Goal: Task Accomplishment & Management: Use online tool/utility

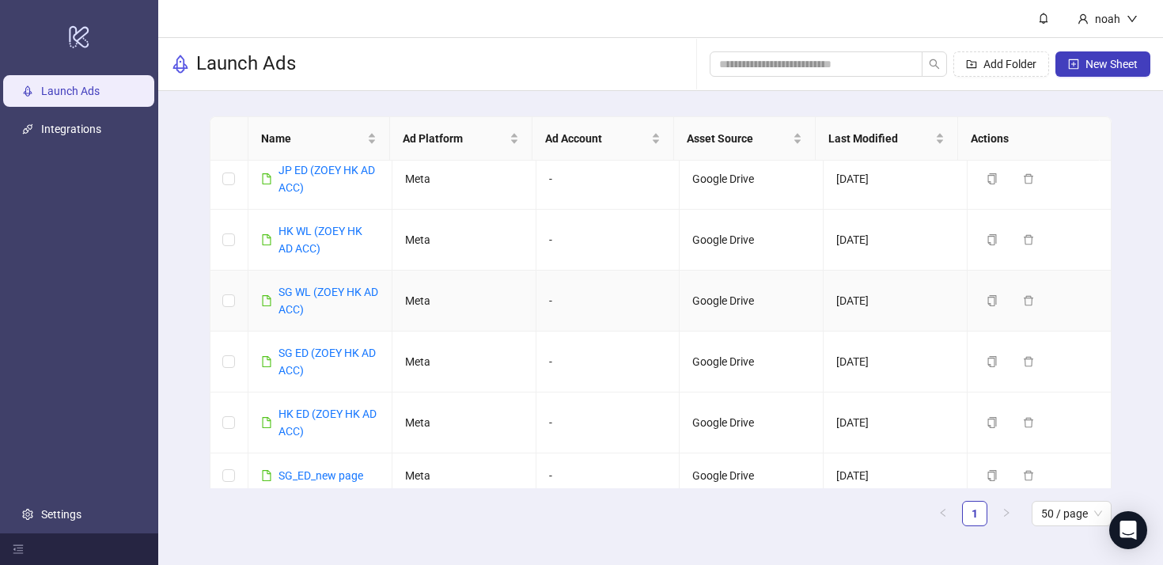
scroll to position [571, 0]
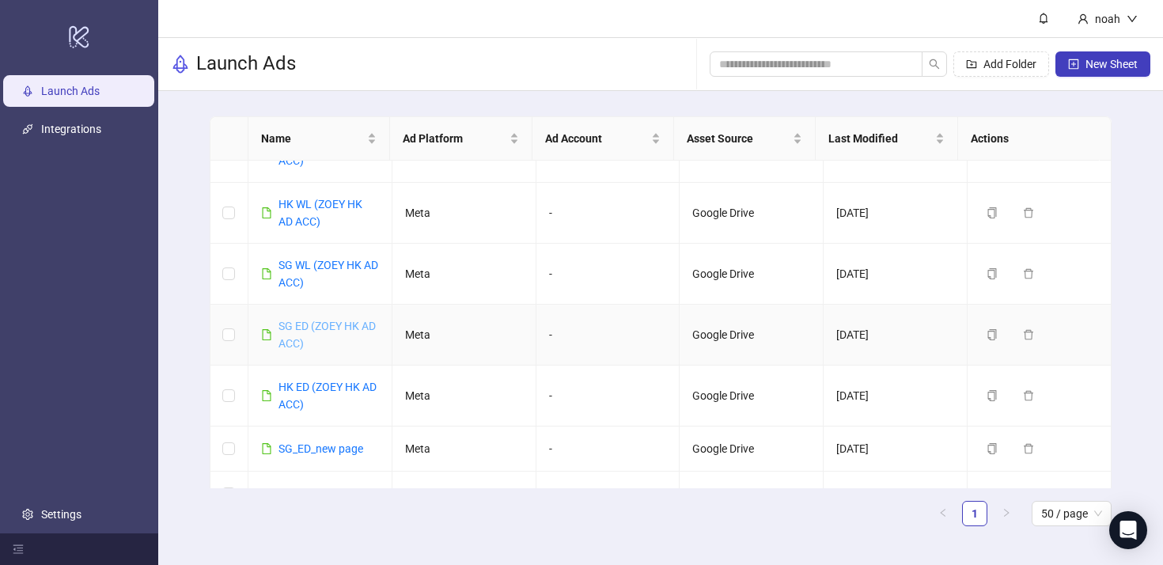
click at [307, 344] on link "SG ED (ZOEY HK AD ACC)" at bounding box center [326, 335] width 97 height 30
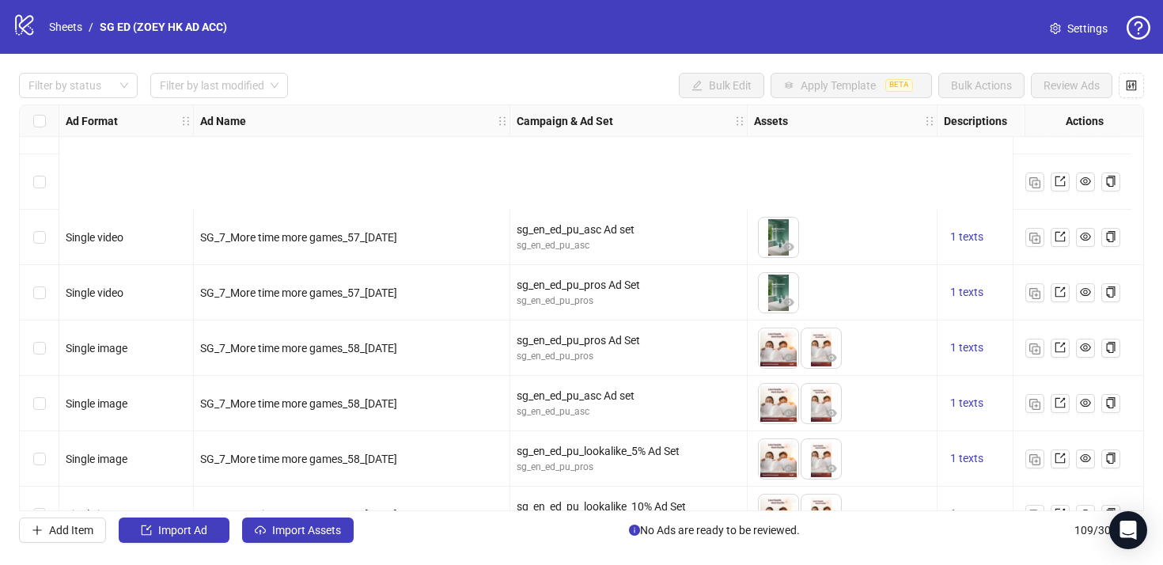
scroll to position [5668, 0]
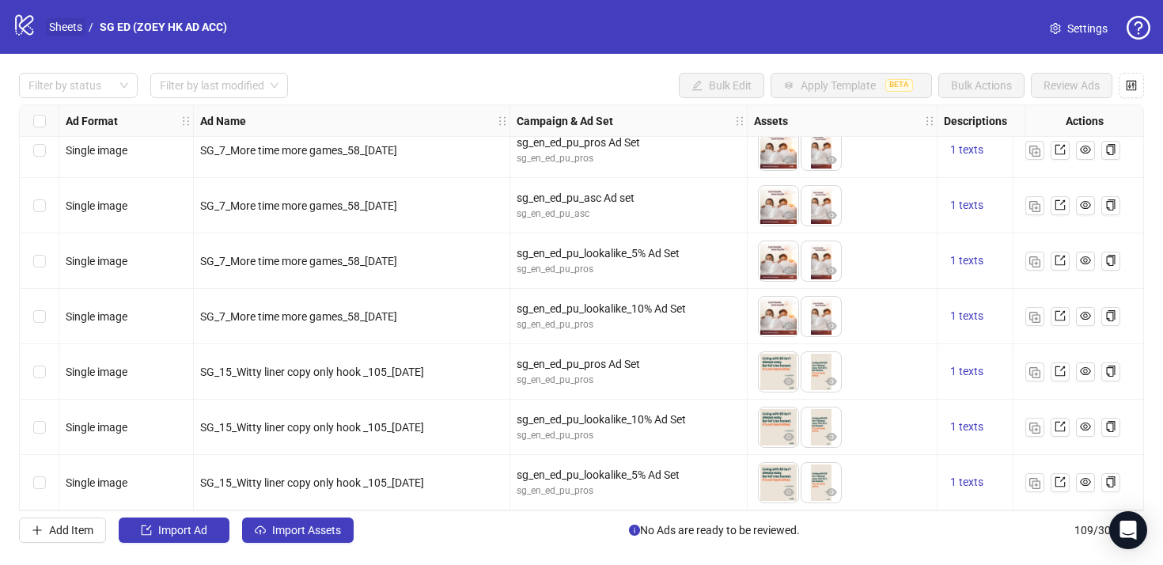
click at [69, 23] on link "Sheets" at bounding box center [66, 26] width 40 height 17
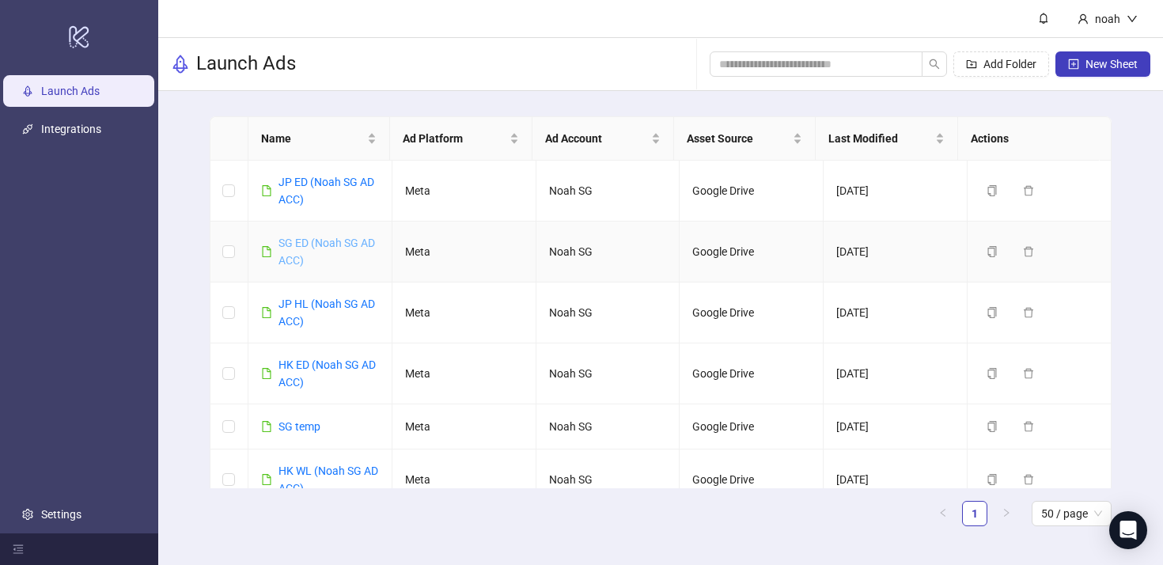
click at [343, 239] on link "SG ED (Noah SG AD ACC)" at bounding box center [326, 251] width 96 height 30
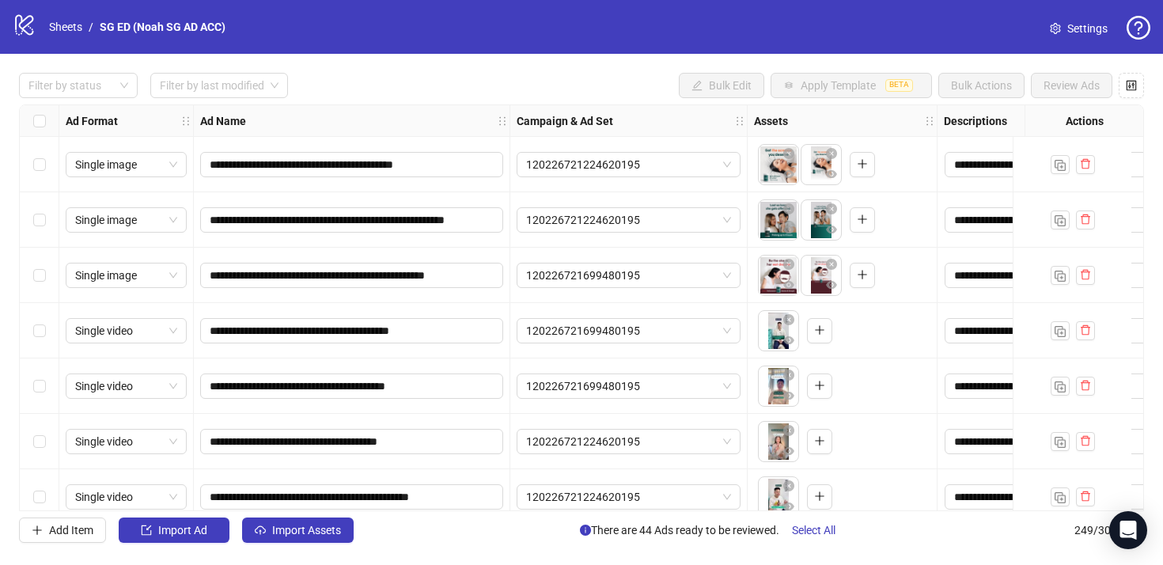
click at [537, 241] on div "120226721224620195" at bounding box center [628, 219] width 237 height 55
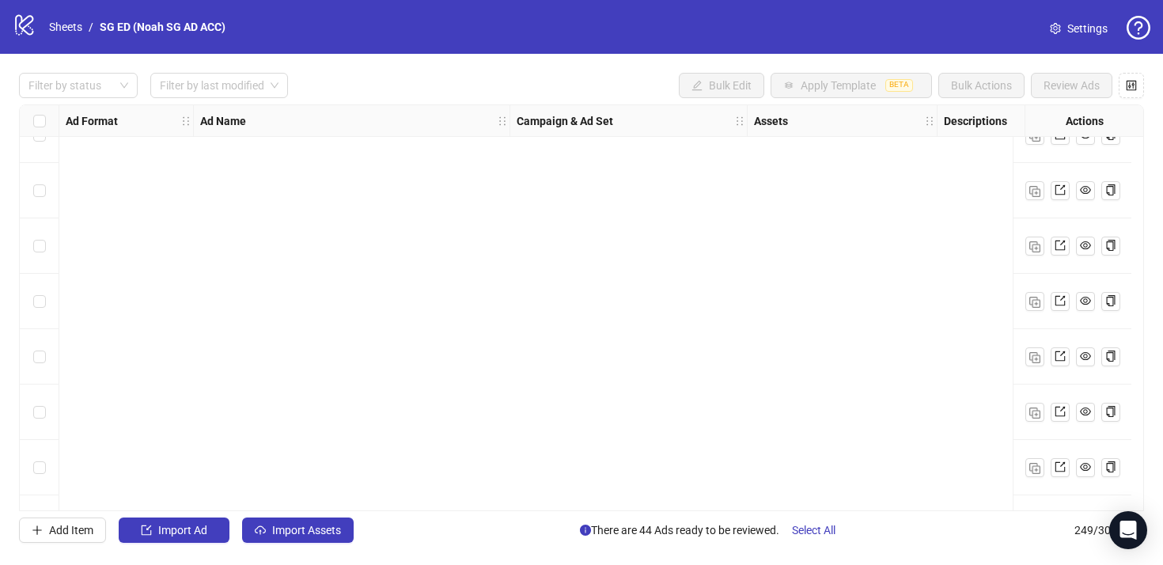
scroll to position [13419, 0]
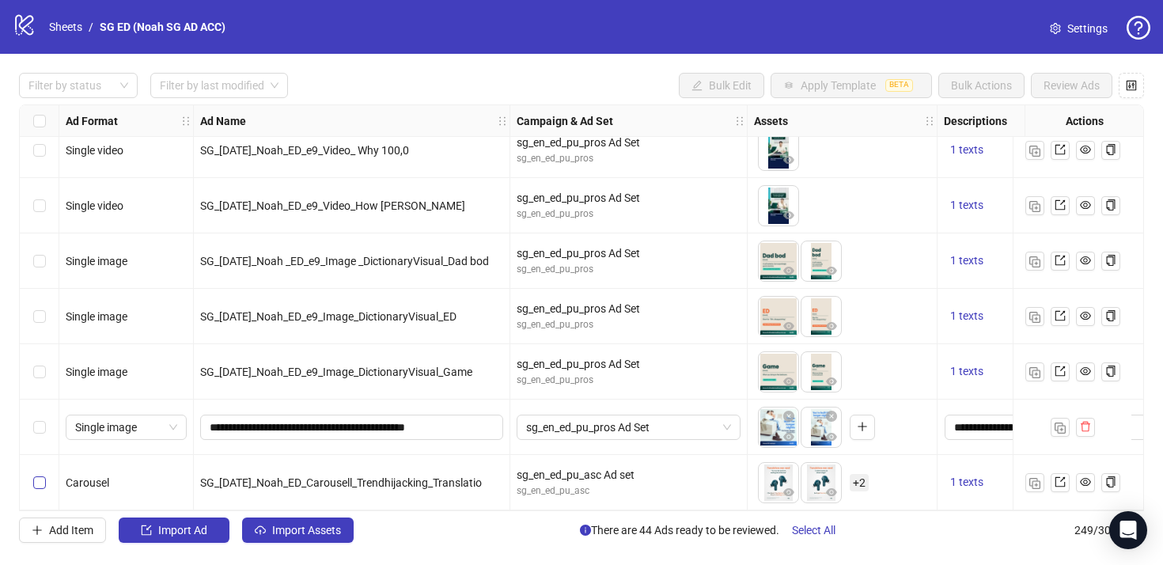
click at [40, 482] on label "Select row 249" at bounding box center [39, 482] width 13 height 17
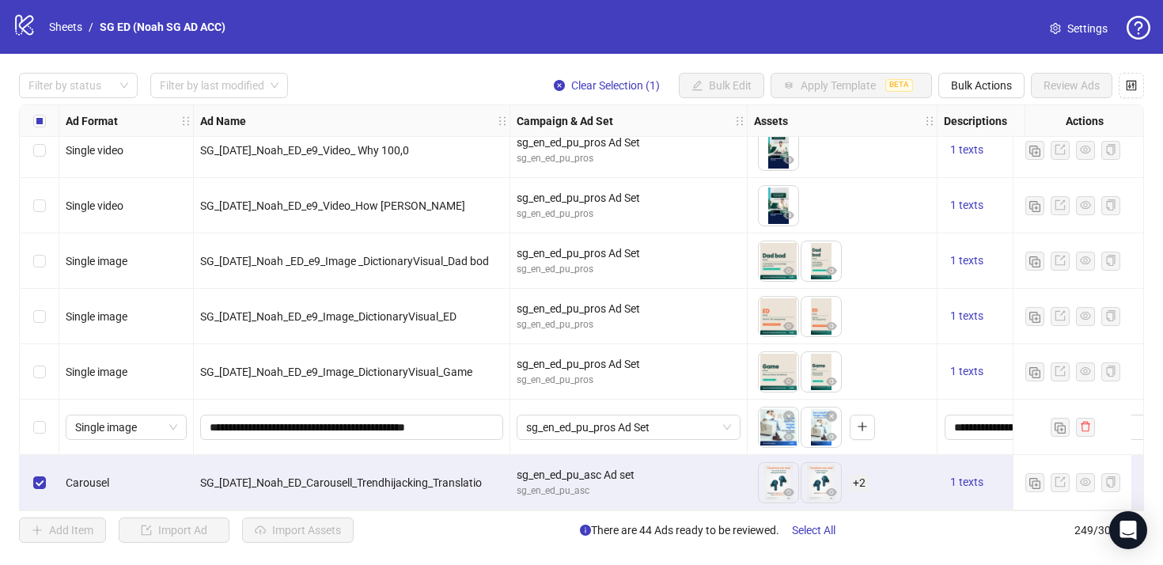
click at [979, 98] on div "**********" at bounding box center [581, 308] width 1163 height 508
click at [979, 88] on span "Bulk Actions" at bounding box center [981, 85] width 61 height 13
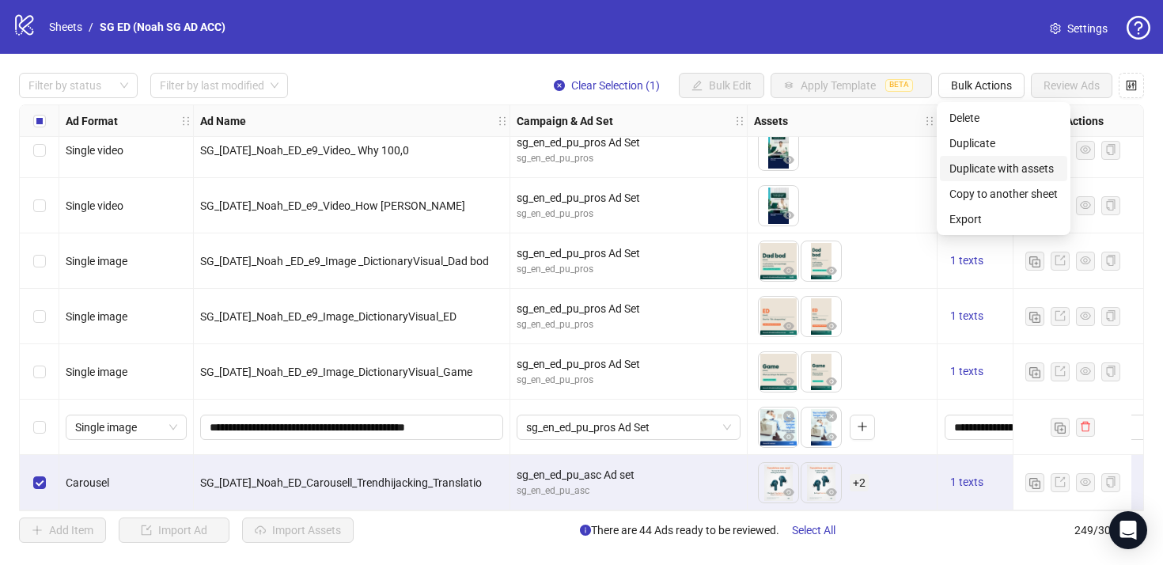
click at [1032, 163] on span "Duplicate with assets" at bounding box center [1003, 168] width 108 height 17
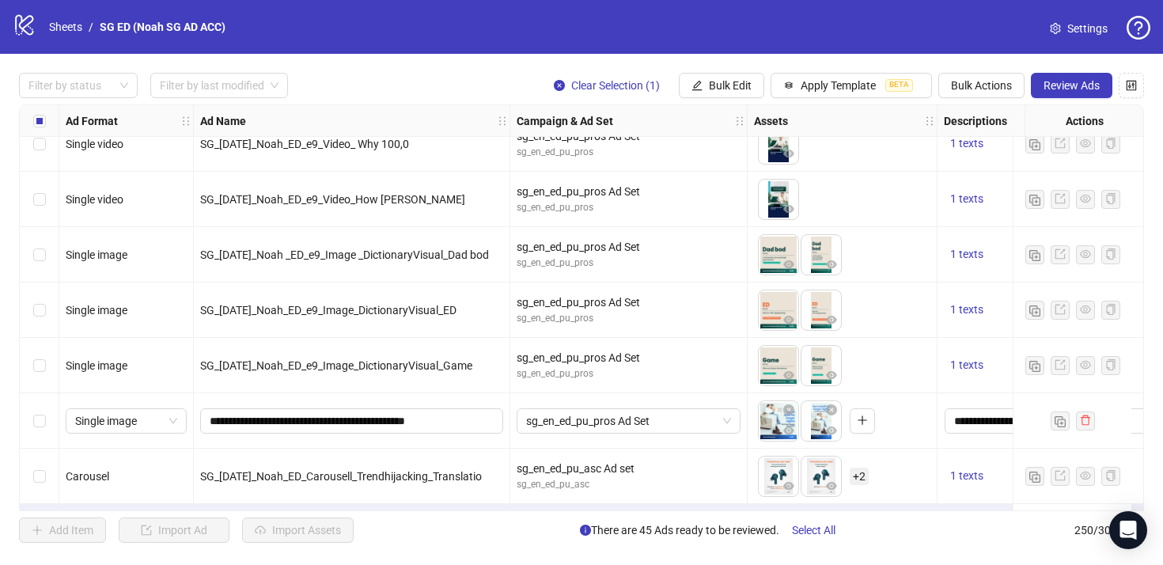
scroll to position [13474, 0]
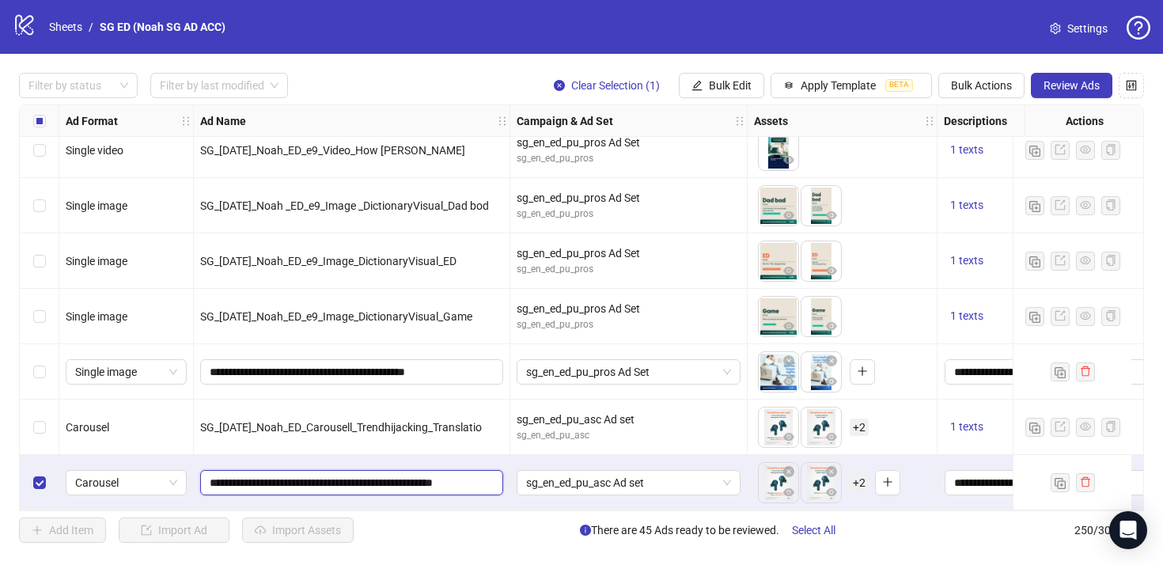
click at [388, 475] on input "**********" at bounding box center [350, 482] width 281 height 17
paste input "text"
type input "**********"
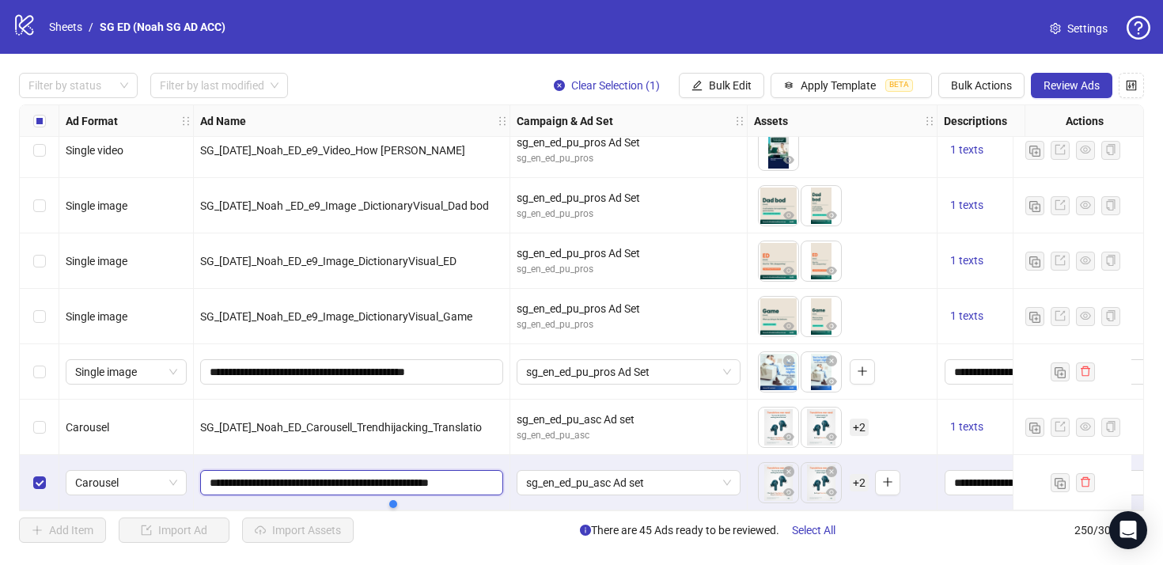
scroll to position [0, 35]
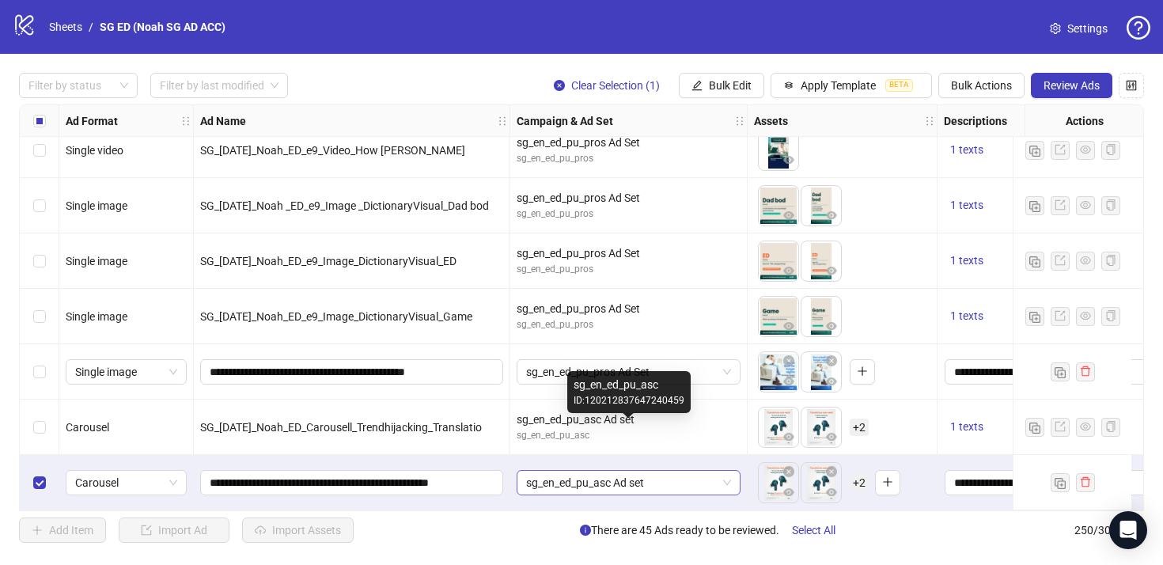
click at [682, 455] on div "sg_en_ed_pu_asc Ad set" at bounding box center [628, 482] width 237 height 55
click at [677, 471] on span "sg_en_ed_pu_asc Ad set" at bounding box center [628, 483] width 205 height 24
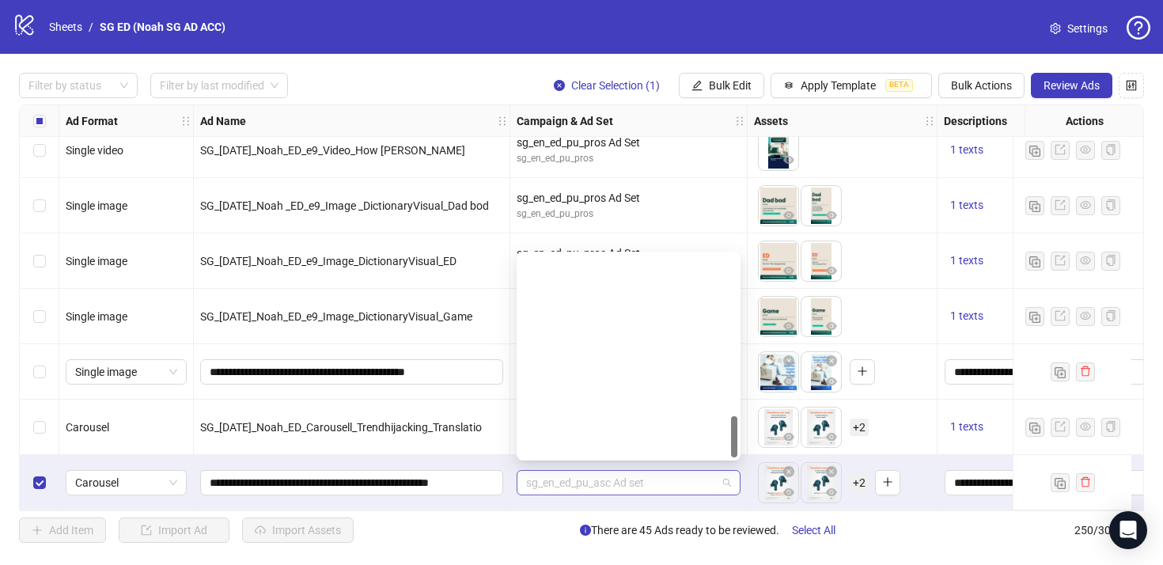
scroll to position [792, 0]
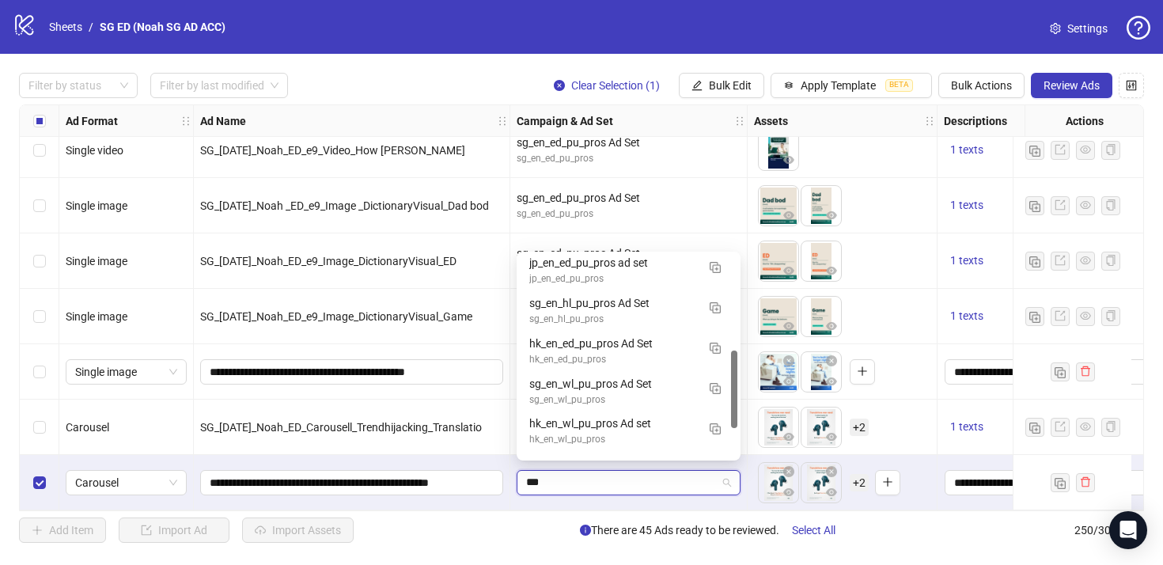
type input "****"
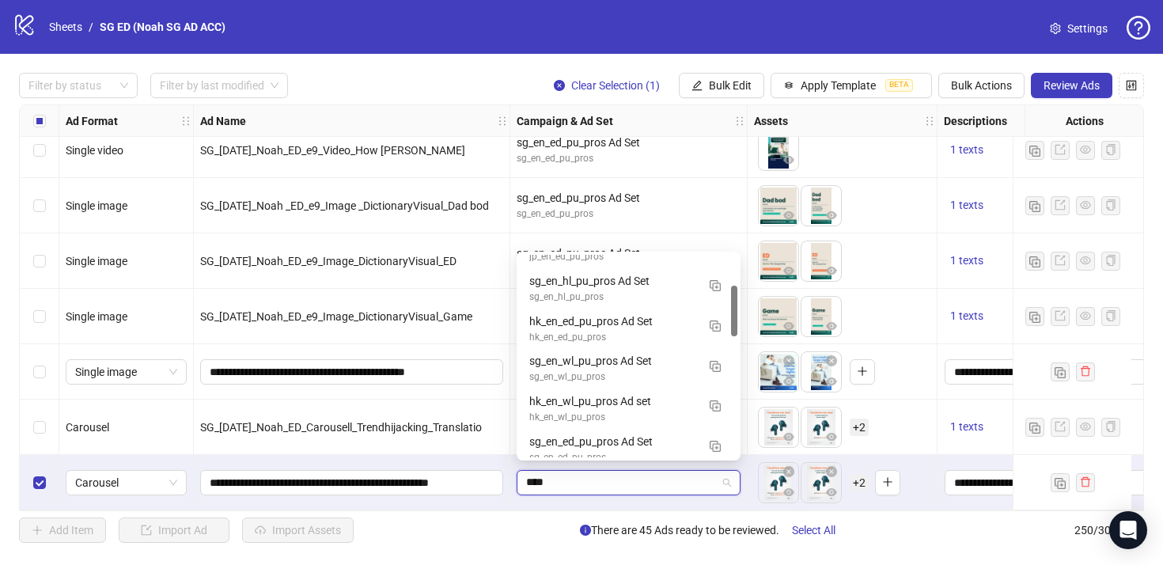
scroll to position [188, 0]
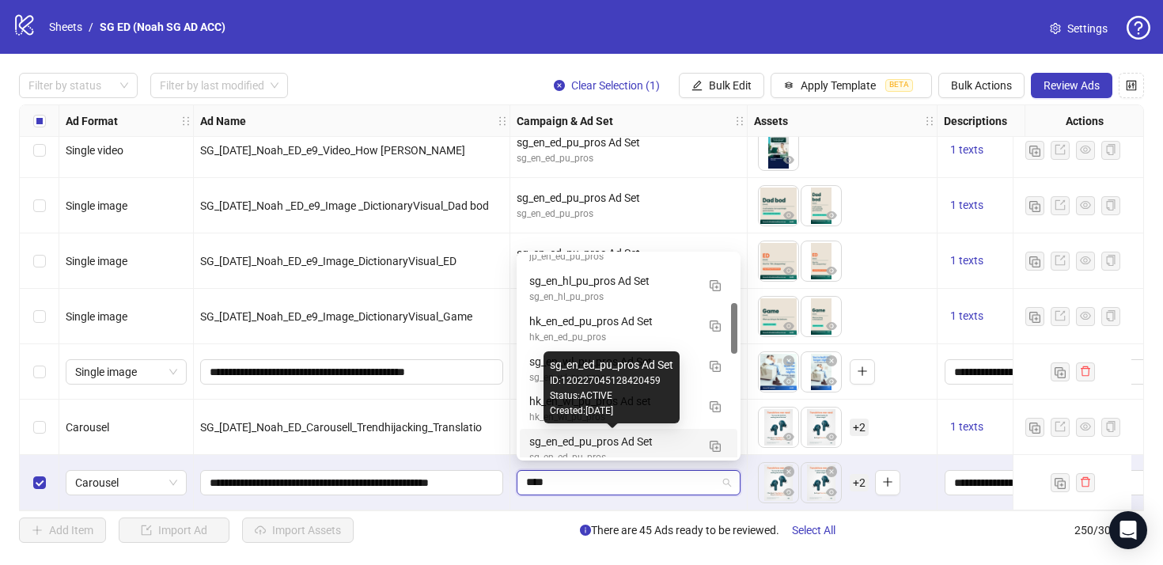
click at [627, 448] on div "sg_en_ed_pu_pros Ad Set" at bounding box center [612, 441] width 167 height 17
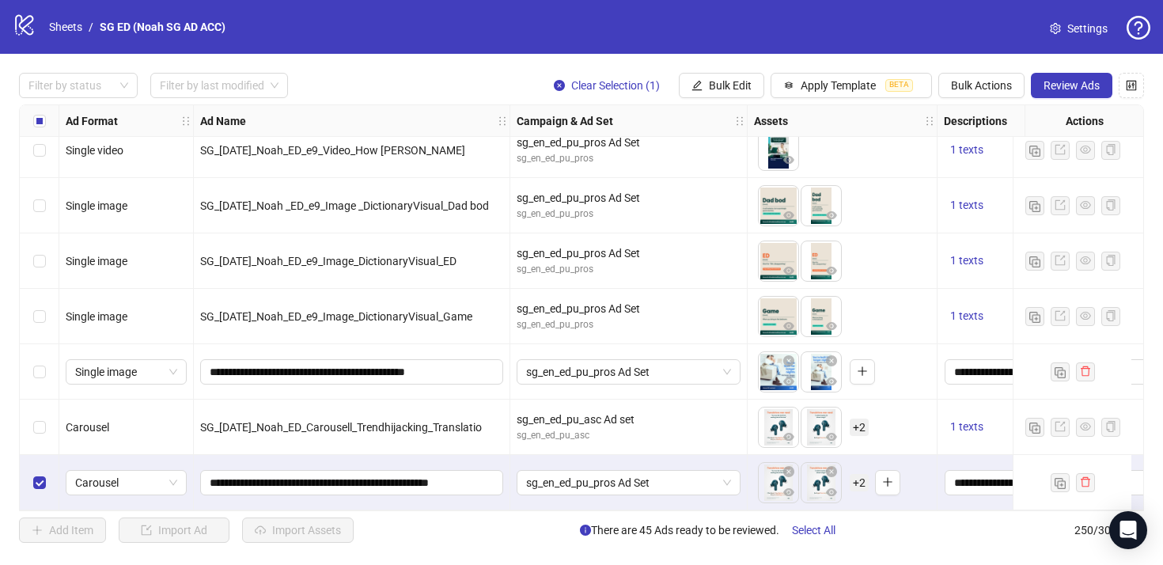
click at [864, 484] on span "+ 2" at bounding box center [858, 482] width 19 height 17
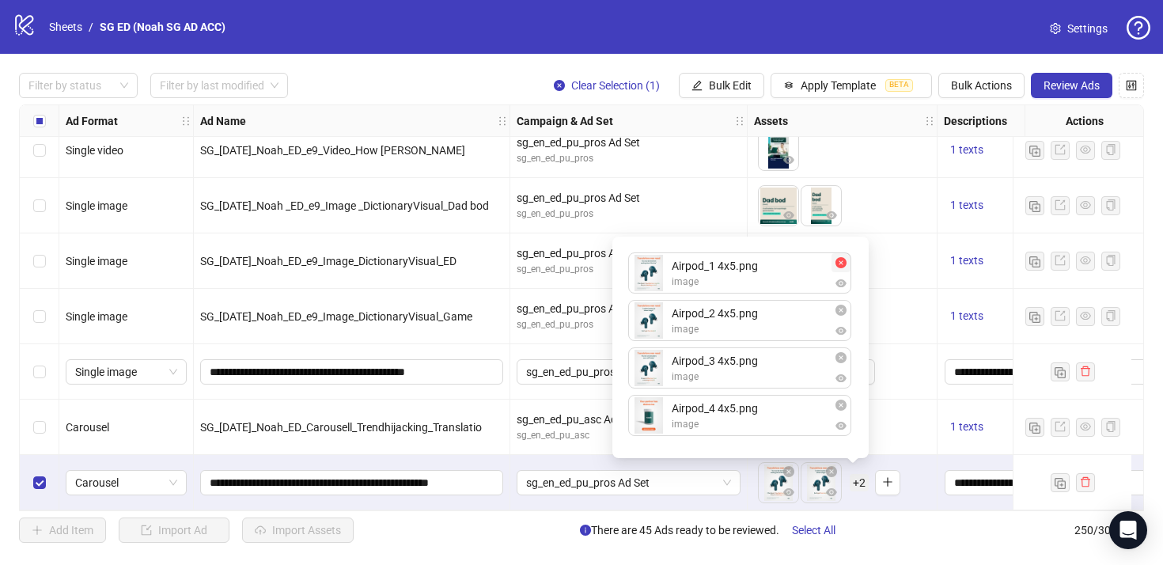
click at [845, 263] on icon "close-circle" at bounding box center [840, 262] width 11 height 11
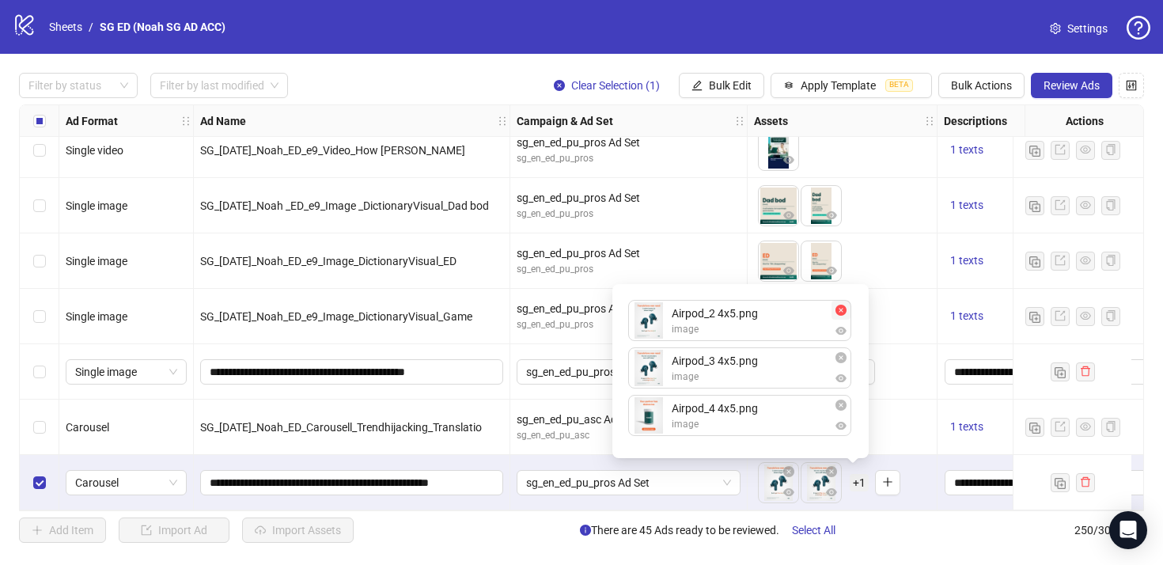
click at [844, 310] on icon "close-circle" at bounding box center [840, 309] width 11 height 11
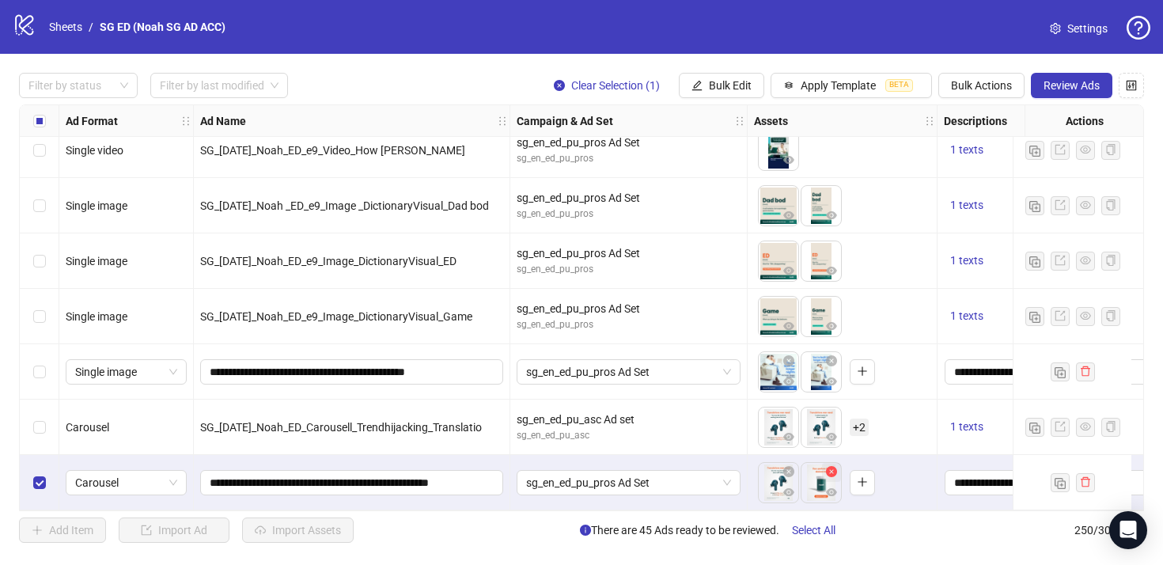
click at [834, 466] on icon "close-circle" at bounding box center [831, 471] width 11 height 11
click at [782, 467] on button "button" at bounding box center [788, 472] width 19 height 19
click at [807, 470] on button "button" at bounding box center [819, 482] width 25 height 25
click at [768, 485] on button "button" at bounding box center [776, 482] width 25 height 25
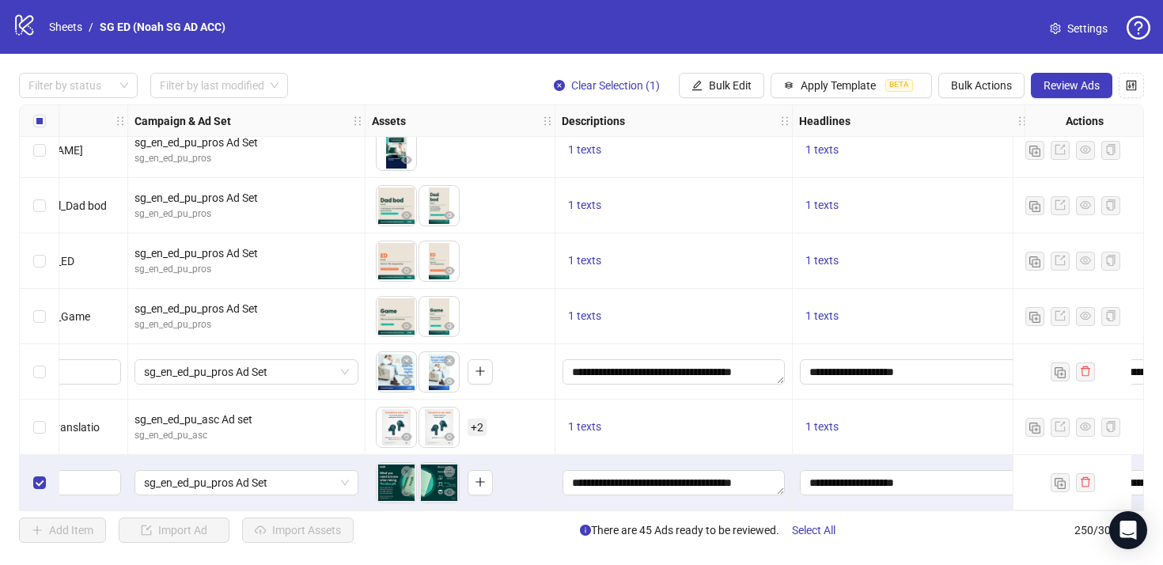
scroll to position [13474, 668]
